Goal: Find specific page/section: Find specific page/section

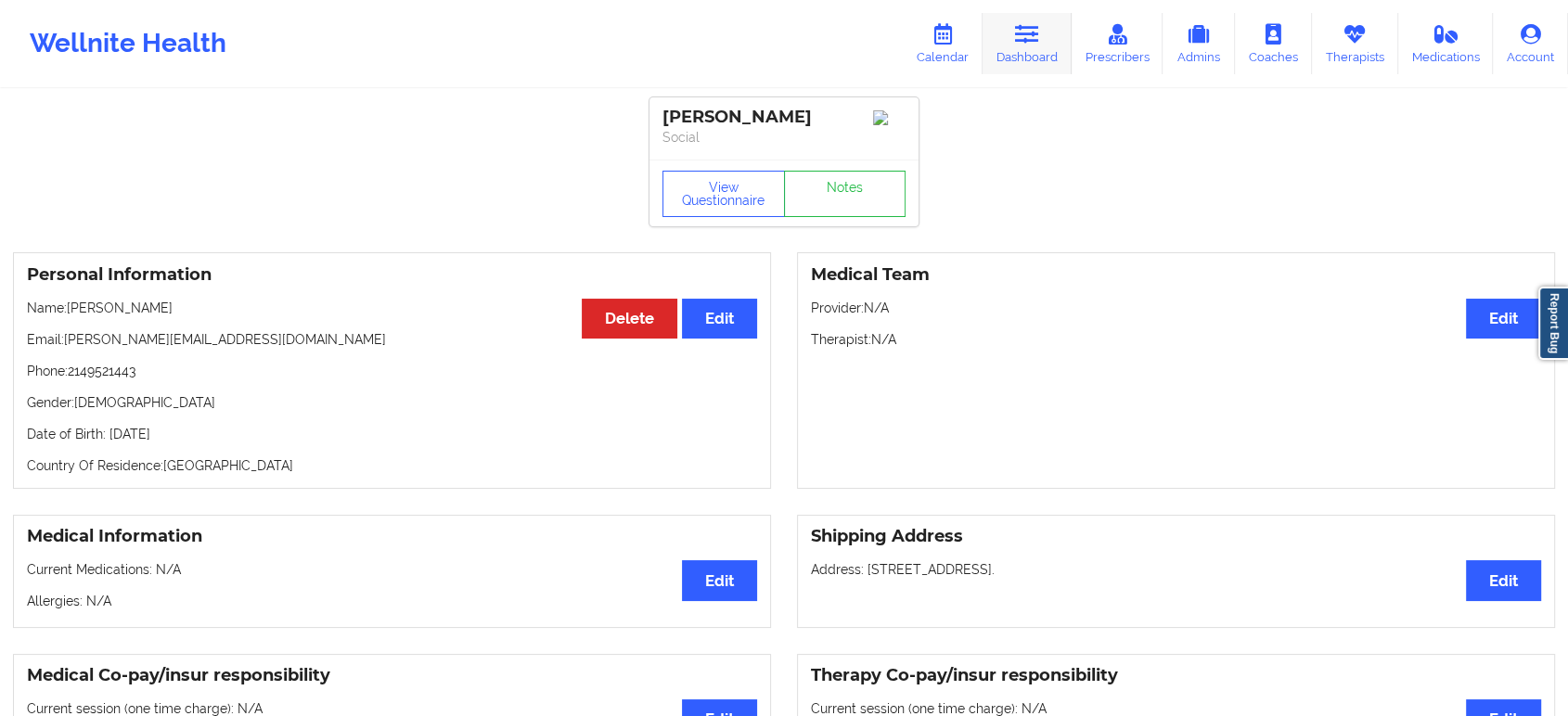
click at [1020, 25] on icon at bounding box center [1026, 34] width 24 height 21
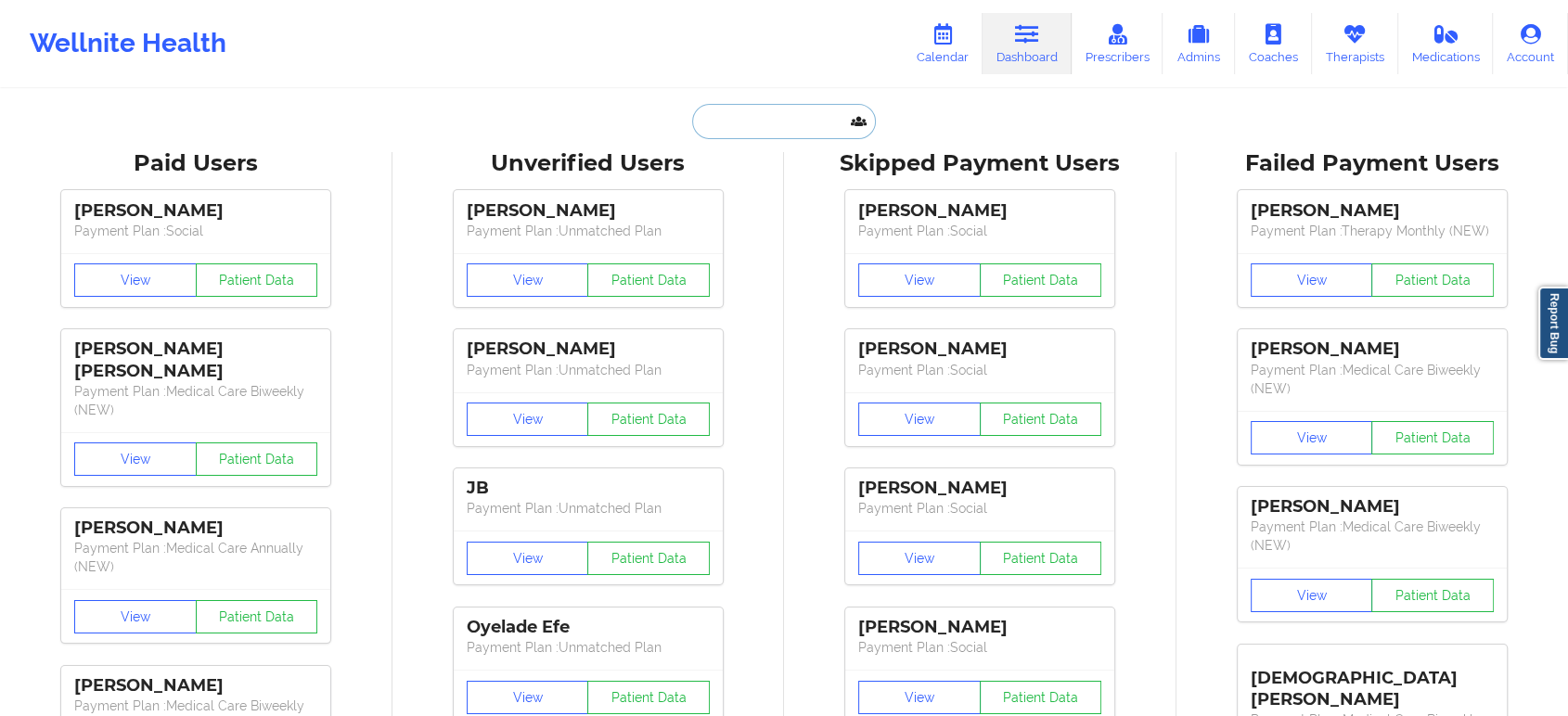
click at [805, 120] on input "text" at bounding box center [784, 121] width 184 height 35
paste input "[PHONE_NUMBER]"
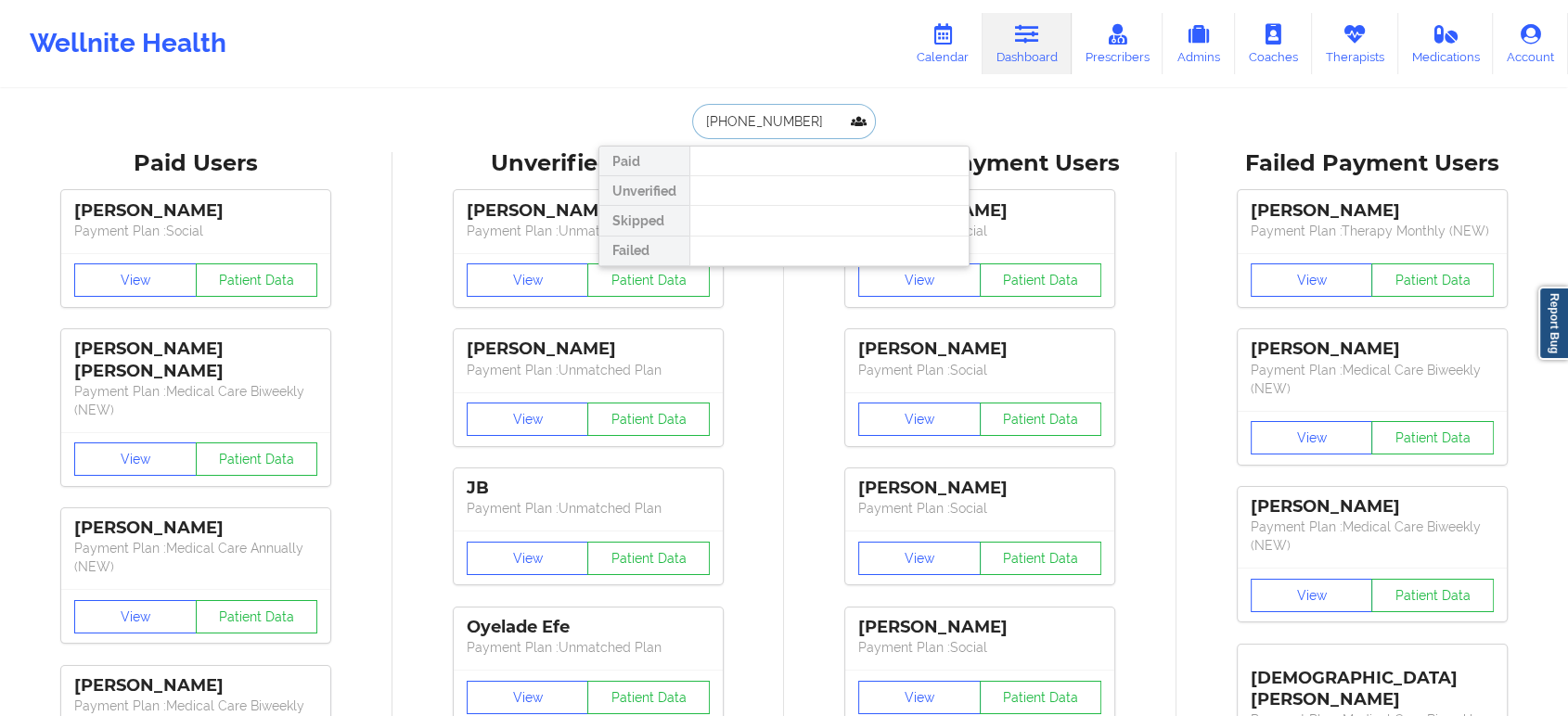
paste input "[EMAIL_ADDRESS][DOMAIN_NAME]"
type input "[EMAIL_ADDRESS][DOMAIN_NAME]"
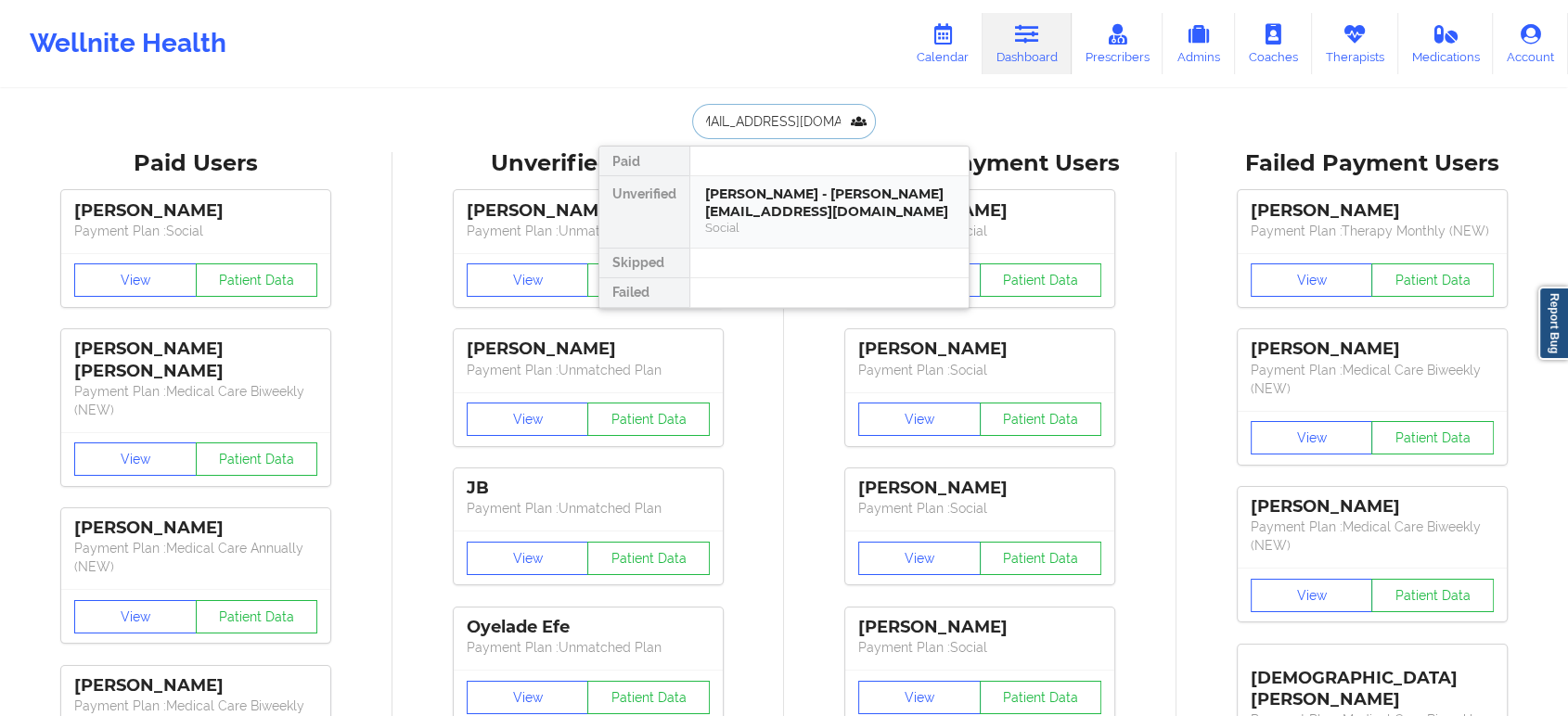
click at [830, 204] on div "[PERSON_NAME] - [PERSON_NAME][EMAIL_ADDRESS][DOMAIN_NAME]" at bounding box center [830, 203] width 248 height 35
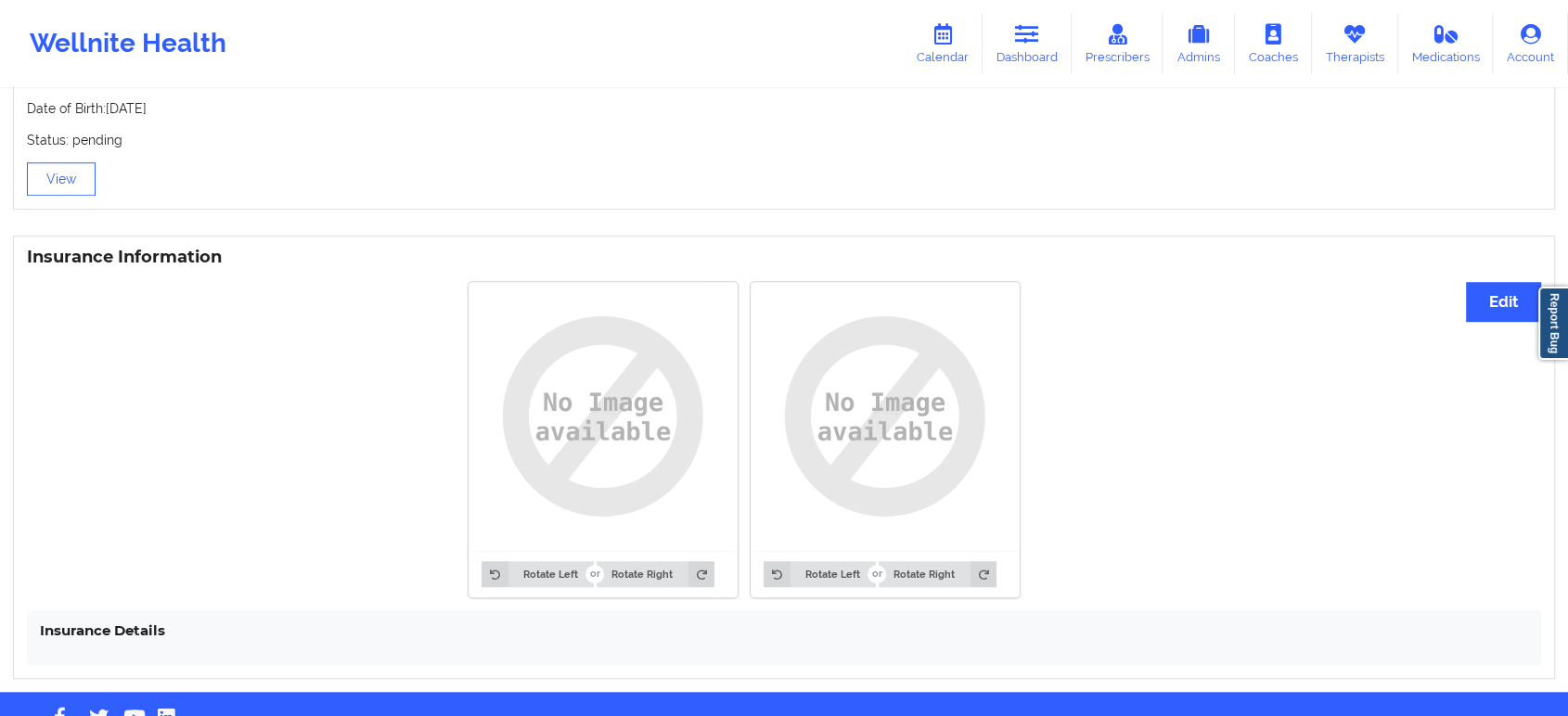
scroll to position [1283, 0]
